Goal: Check status: Check status

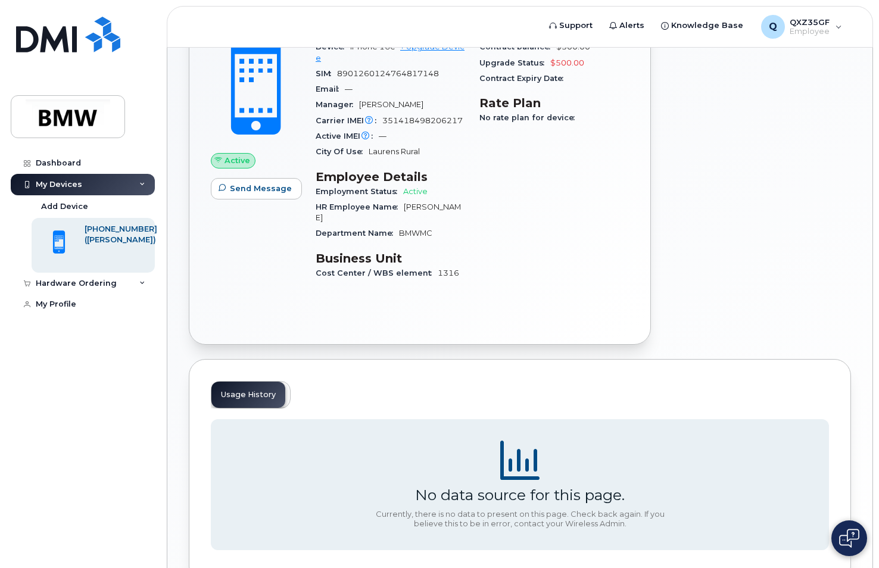
scroll to position [65, 0]
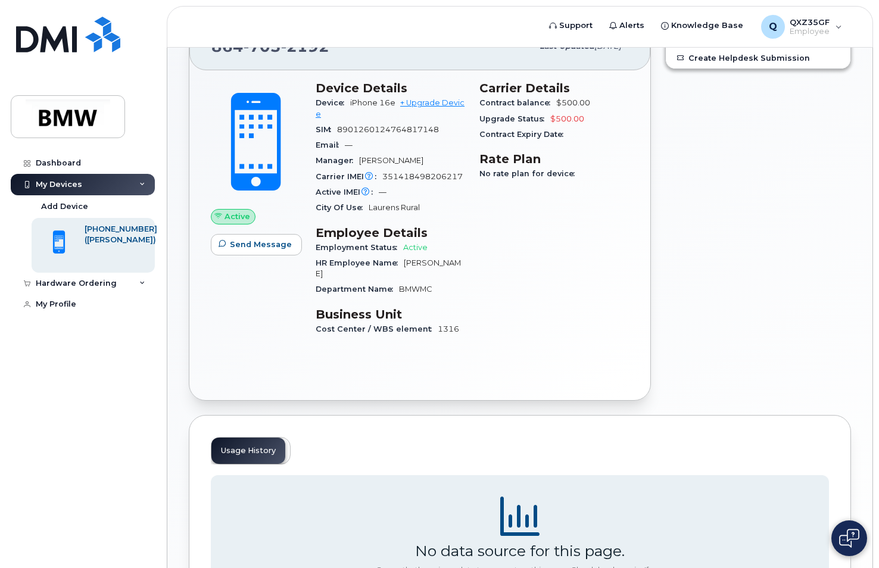
click at [139, 185] on icon at bounding box center [142, 185] width 6 height 6
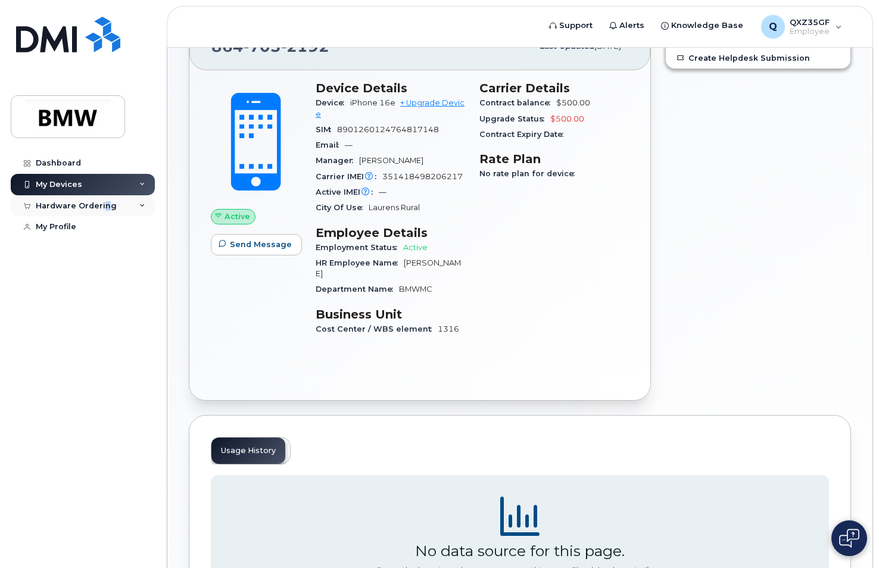
click at [106, 204] on div "Hardware Ordering" at bounding box center [76, 206] width 81 height 10
drag, startPoint x: 106, startPoint y: 204, endPoint x: 76, endPoint y: 229, distance: 39.0
click at [76, 229] on div "My Orders" at bounding box center [62, 227] width 43 height 11
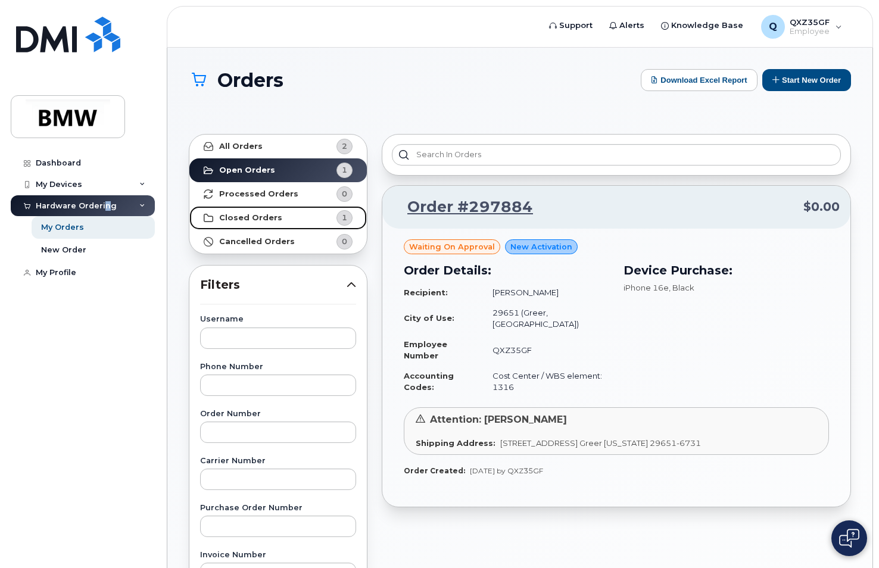
click at [346, 219] on span "1" at bounding box center [344, 217] width 5 height 11
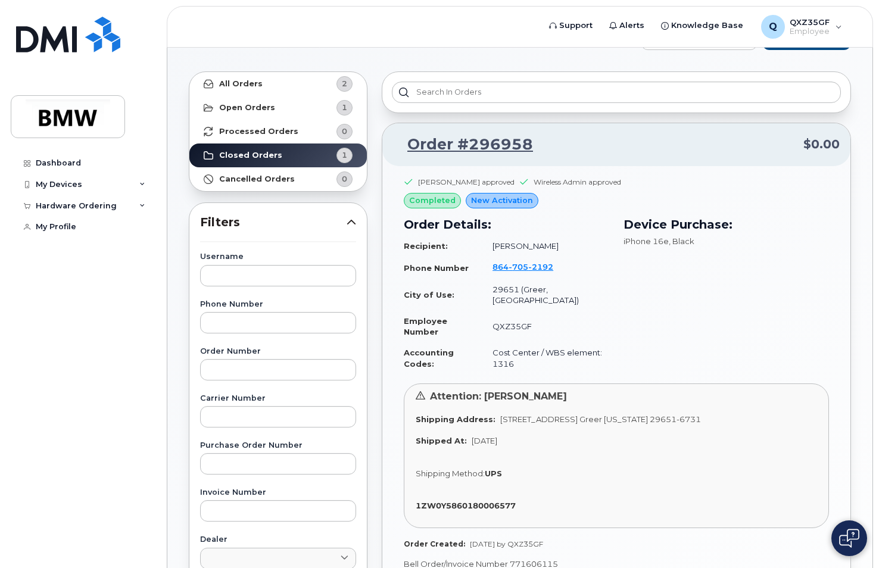
scroll to position [119, 0]
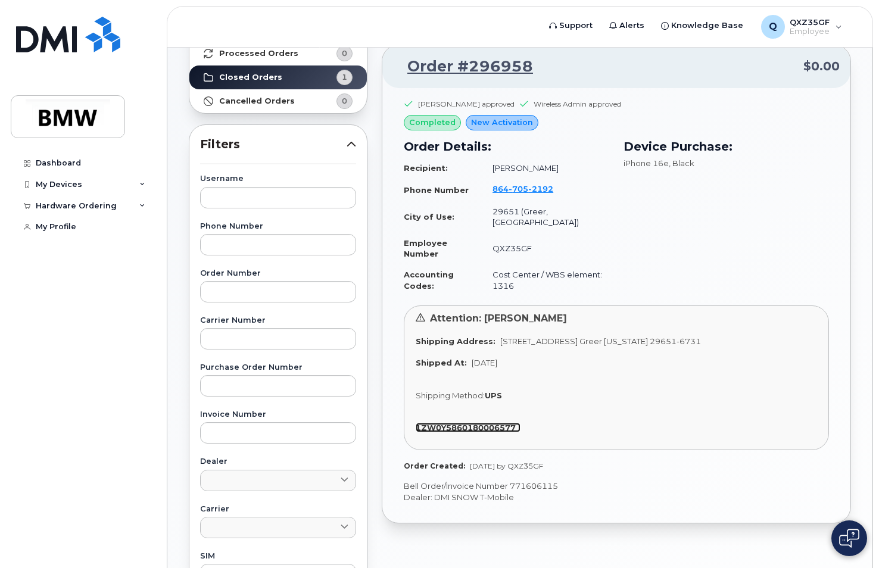
click at [479, 423] on strong "1ZW0Y5860180006577" at bounding box center [466, 428] width 100 height 10
